Goal: Transaction & Acquisition: Purchase product/service

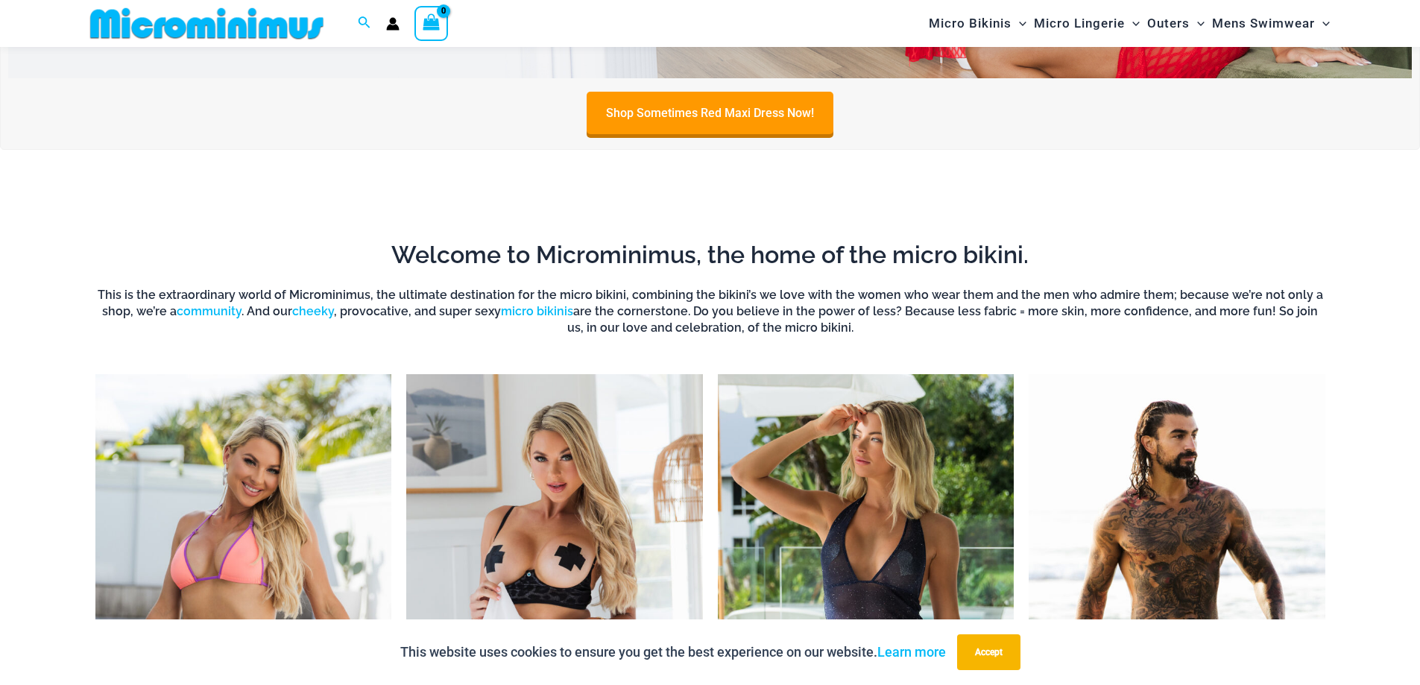
scroll to position [137, 0]
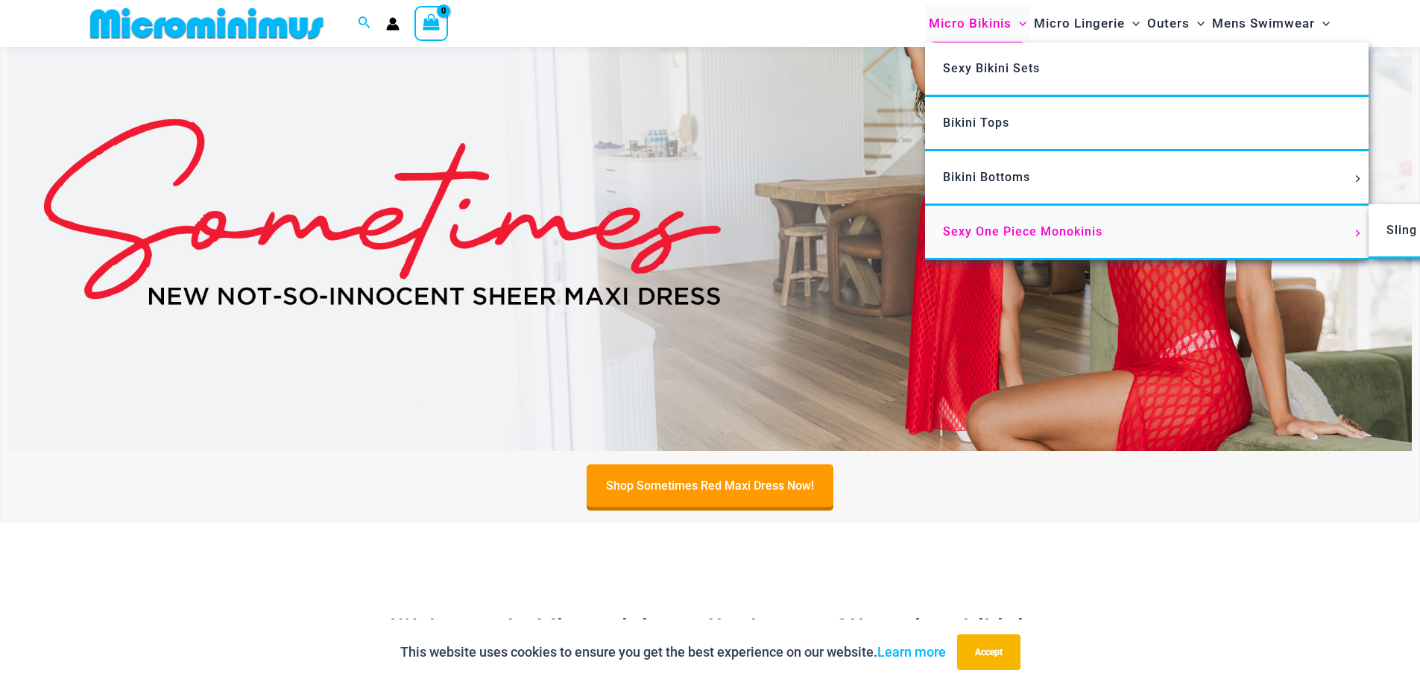
click at [1006, 236] on span "Sexy One Piece Monokinis" at bounding box center [1023, 231] width 160 height 14
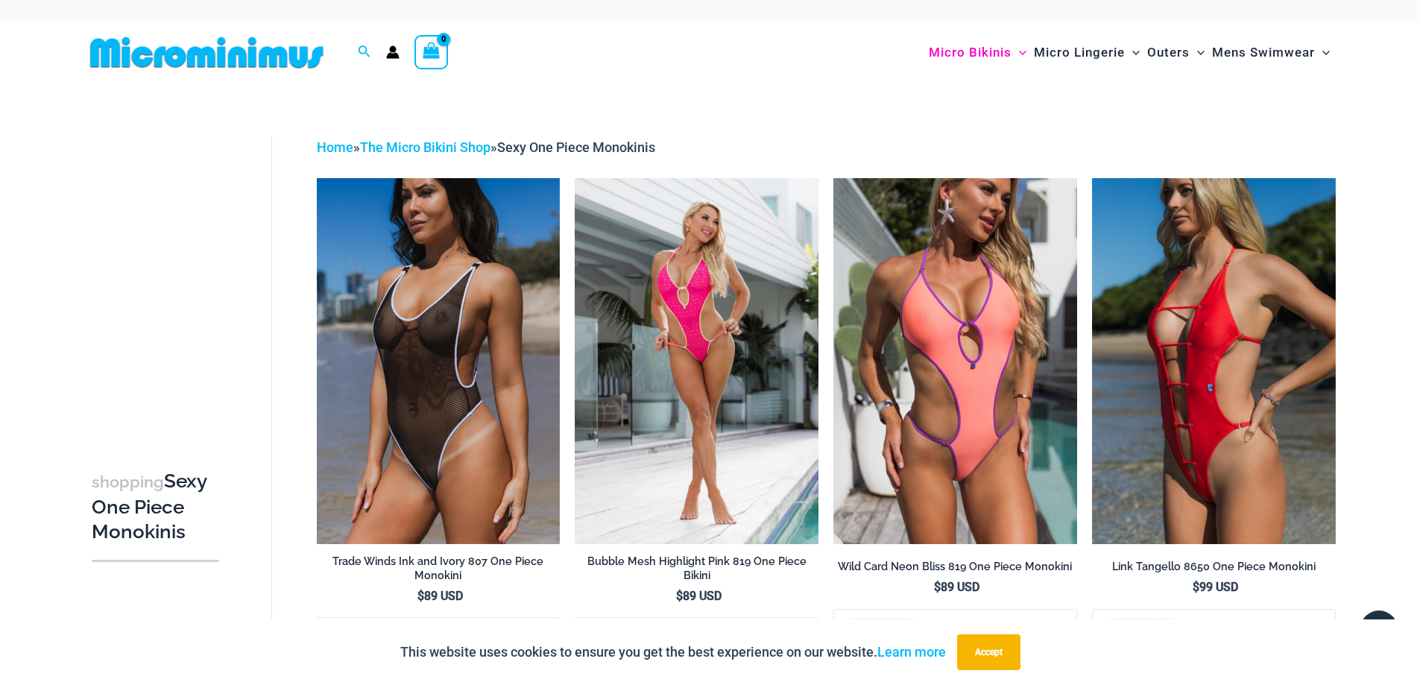
click at [179, 63] on img at bounding box center [206, 53] width 245 height 34
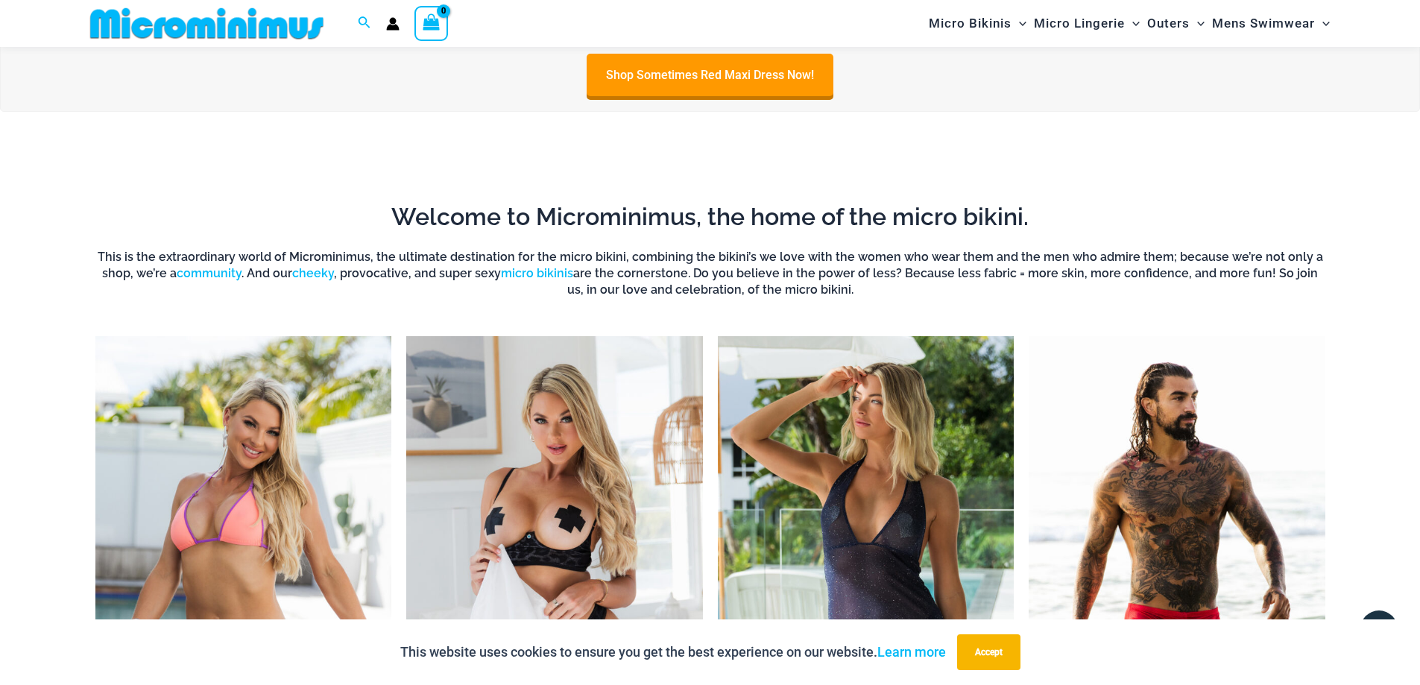
scroll to position [808, 0]
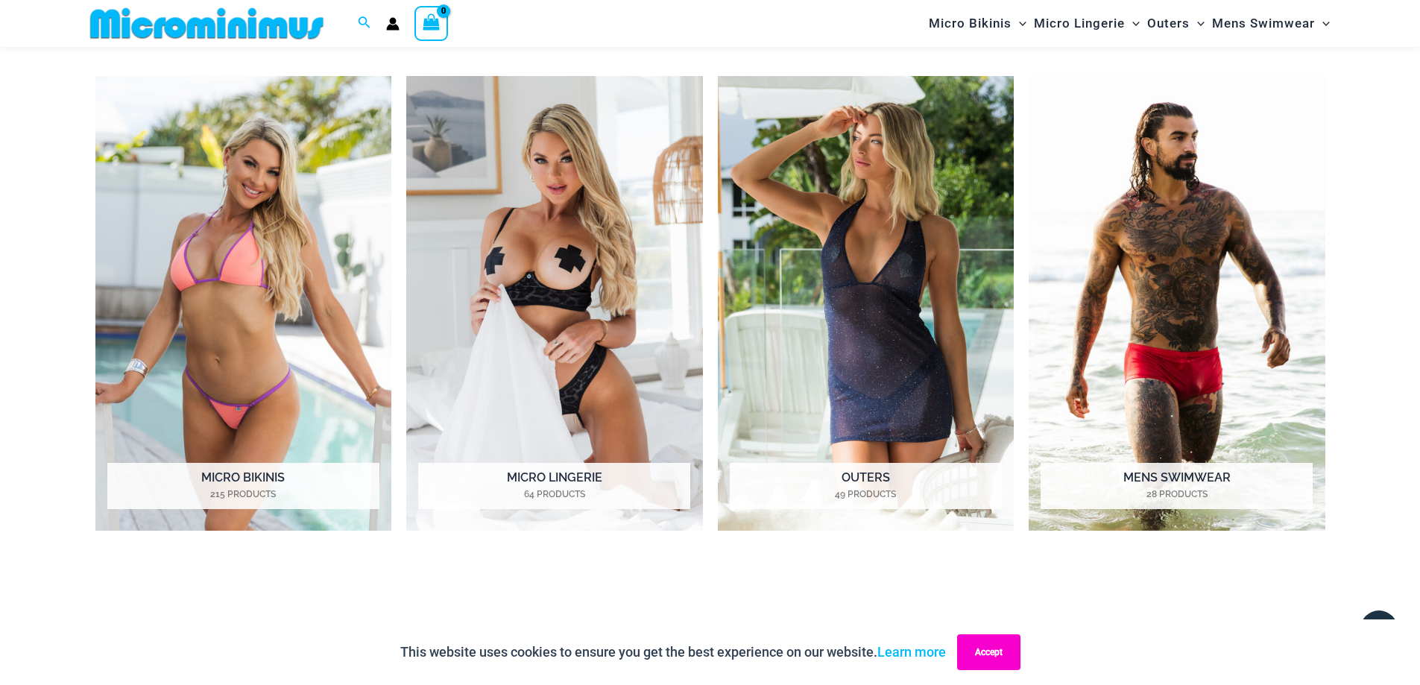
click at [1000, 646] on button "Accept" at bounding box center [988, 652] width 63 height 36
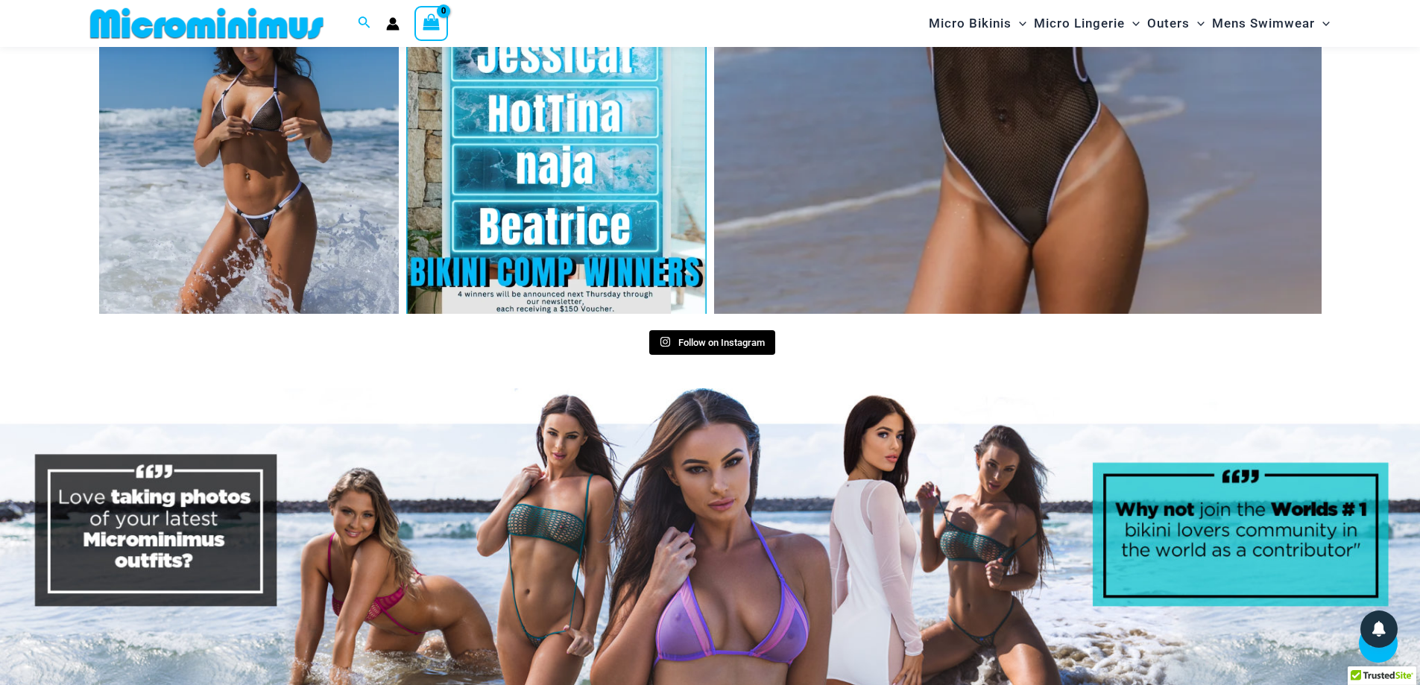
scroll to position [7216, 0]
